Goal: Task Accomplishment & Management: Manage account settings

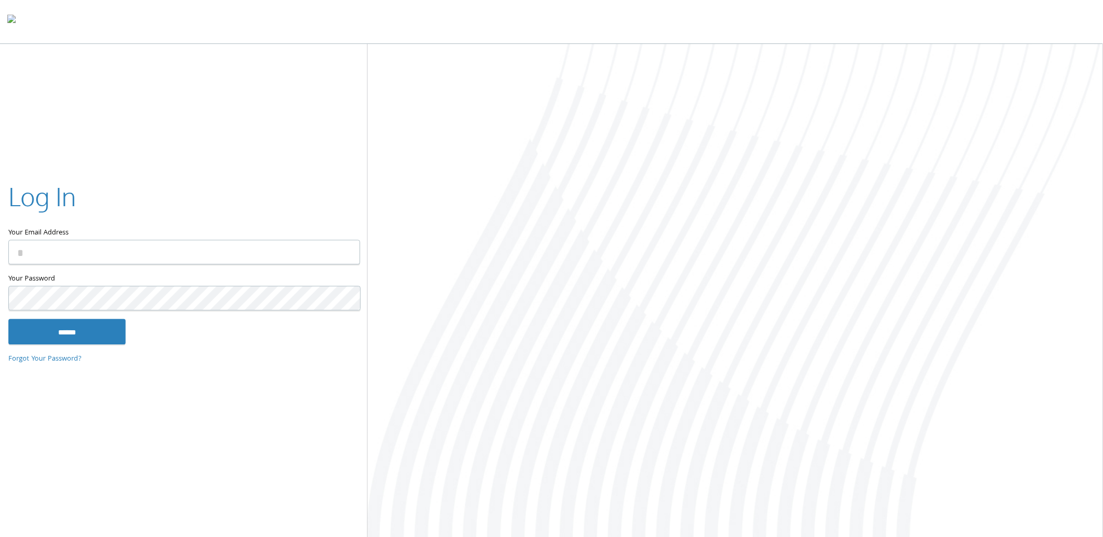
type input "**********"
click at [61, 340] on input "******" at bounding box center [66, 331] width 117 height 25
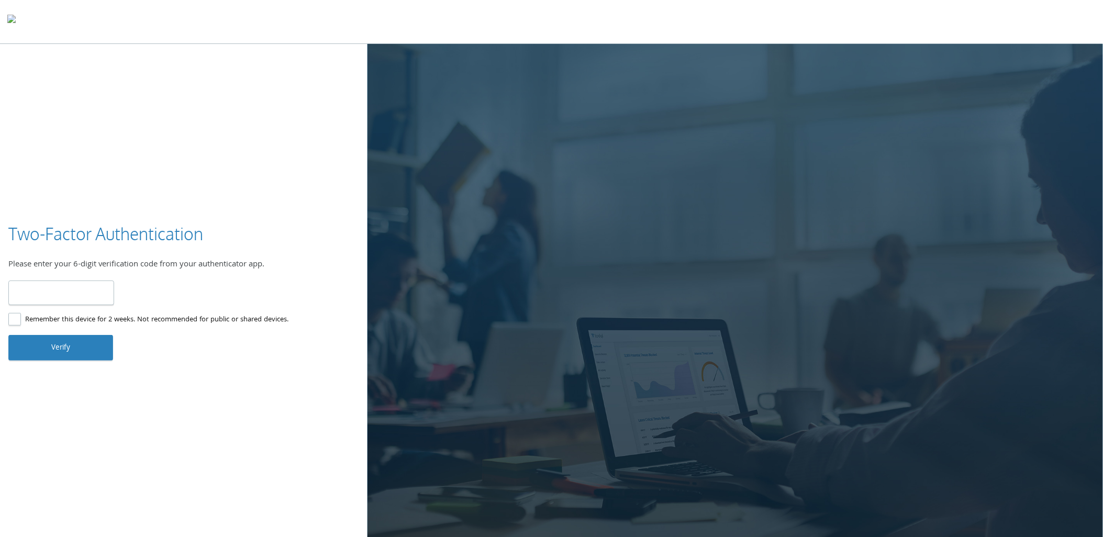
type input "******"
